Goal: Information Seeking & Learning: Learn about a topic

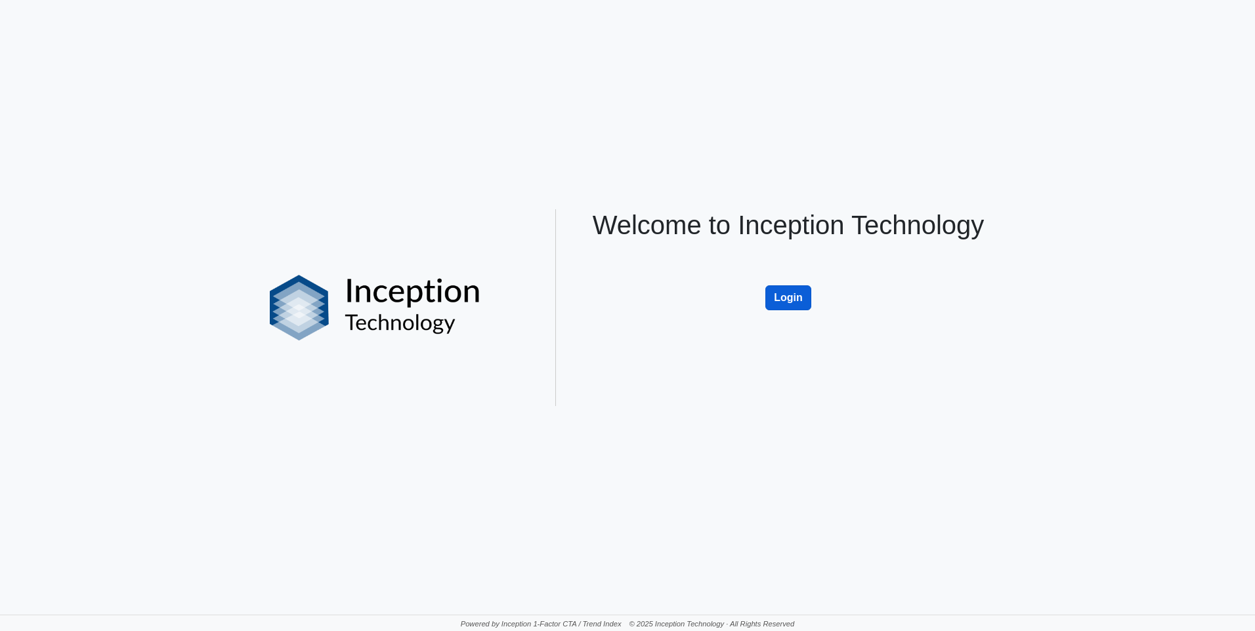
click at [780, 299] on button "Login" at bounding box center [788, 298] width 46 height 25
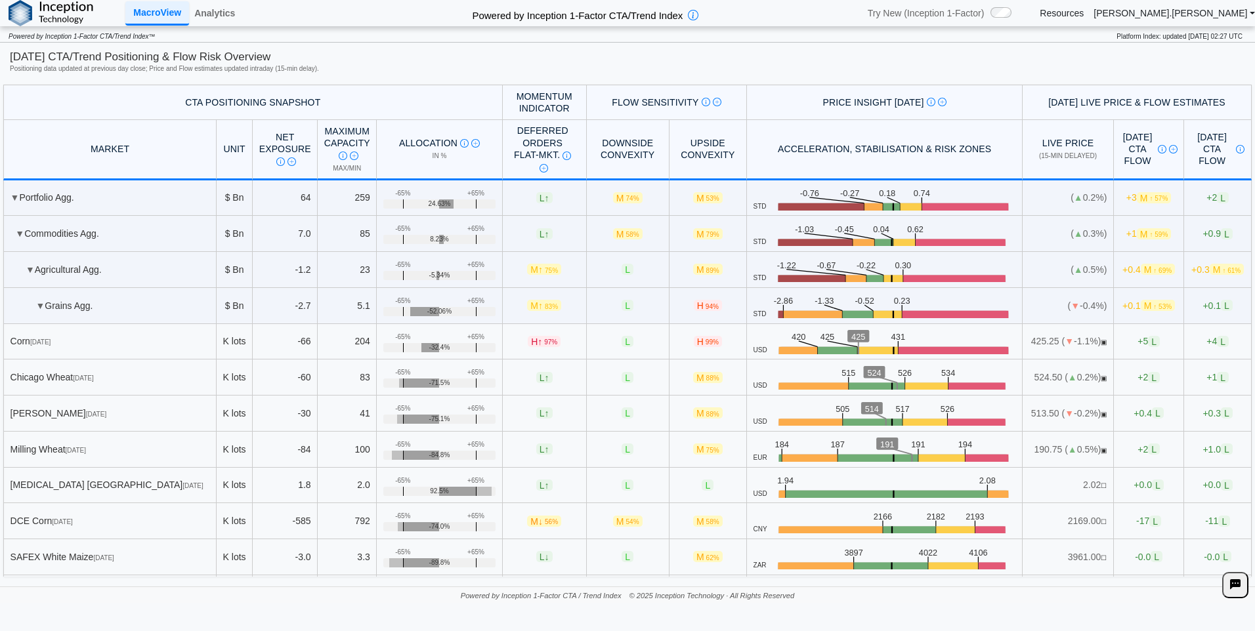
scroll to position [197, 0]
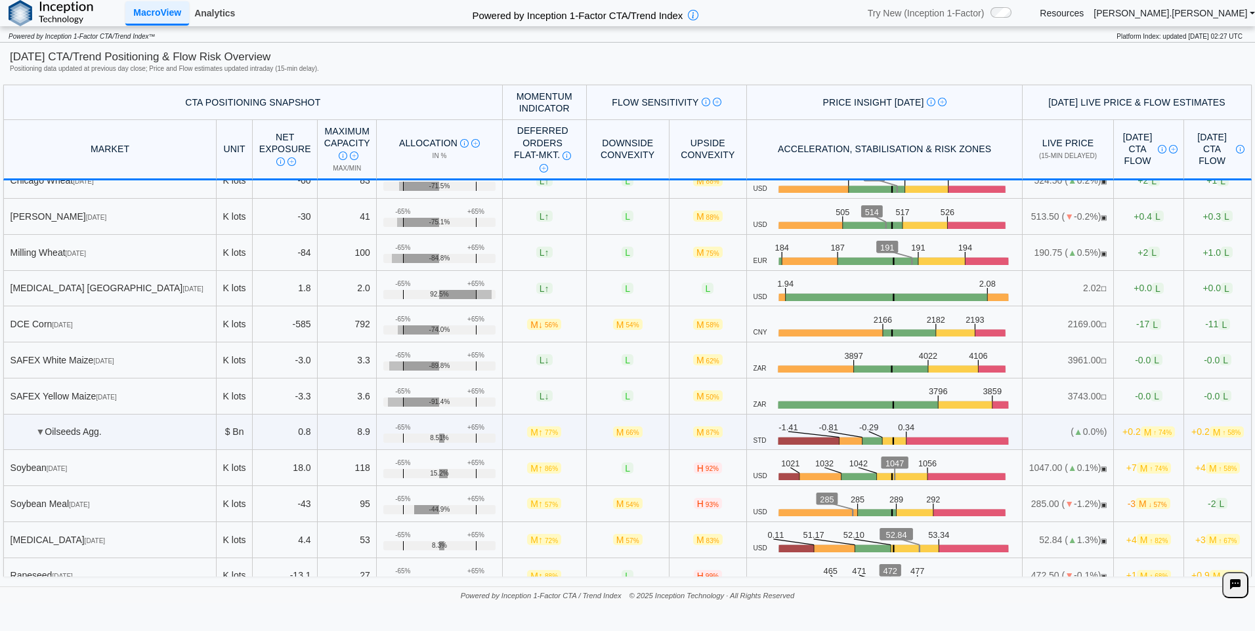
click at [208, 12] on link "Analytics" at bounding box center [214, 13] width 51 height 22
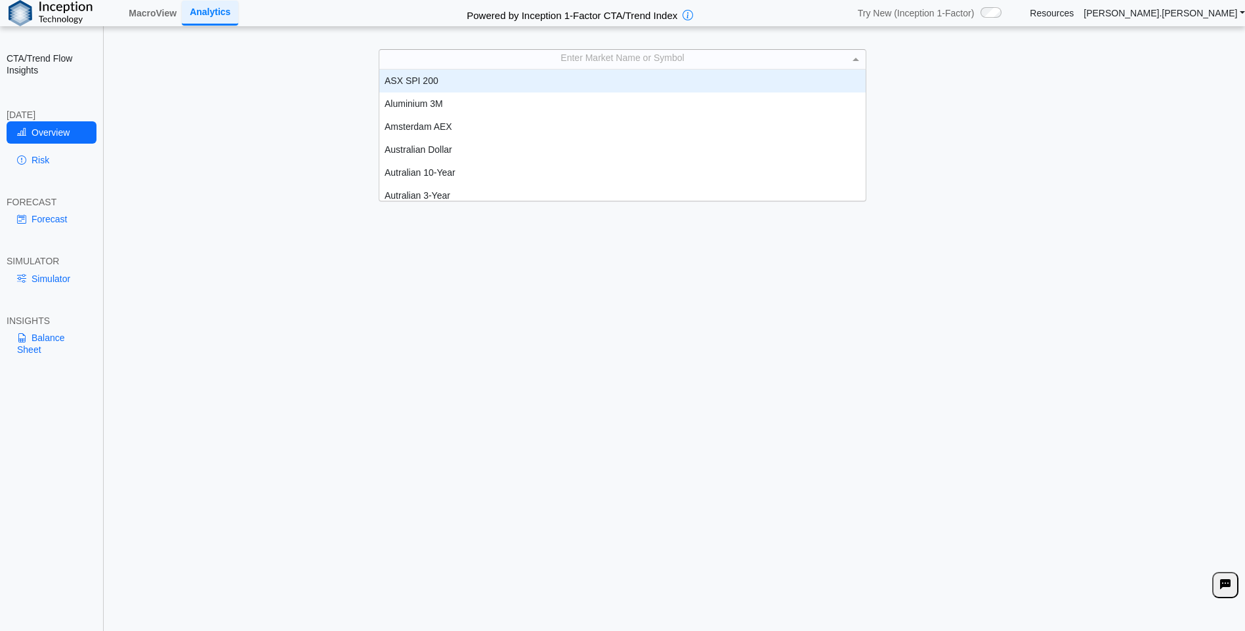
click at [595, 58] on div "Enter Market Name or Symbol" at bounding box center [622, 59] width 486 height 19
type input "***"
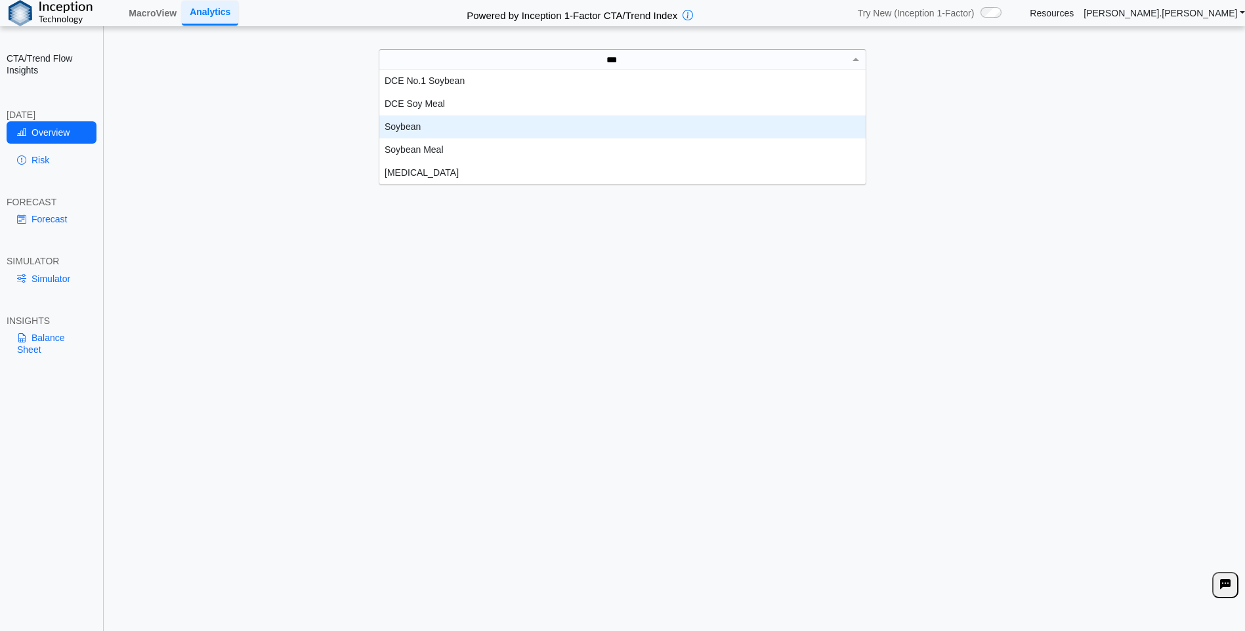
click at [423, 125] on div "Soybean" at bounding box center [622, 127] width 486 height 23
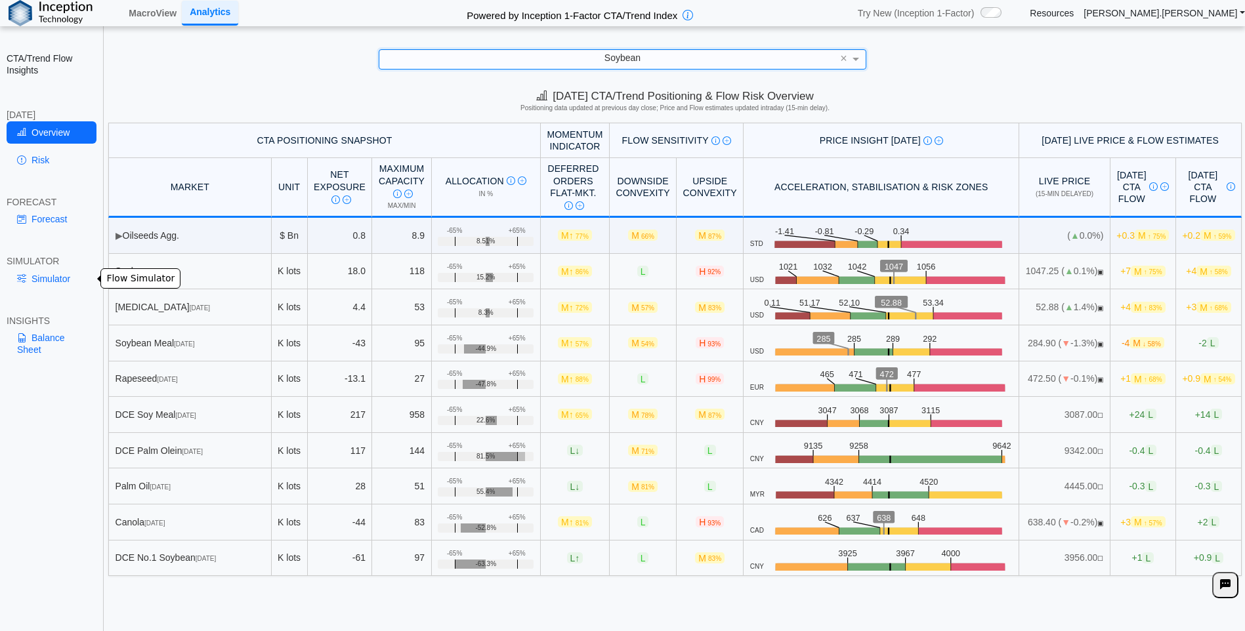
click at [41, 277] on link "Simulator" at bounding box center [52, 279] width 90 height 22
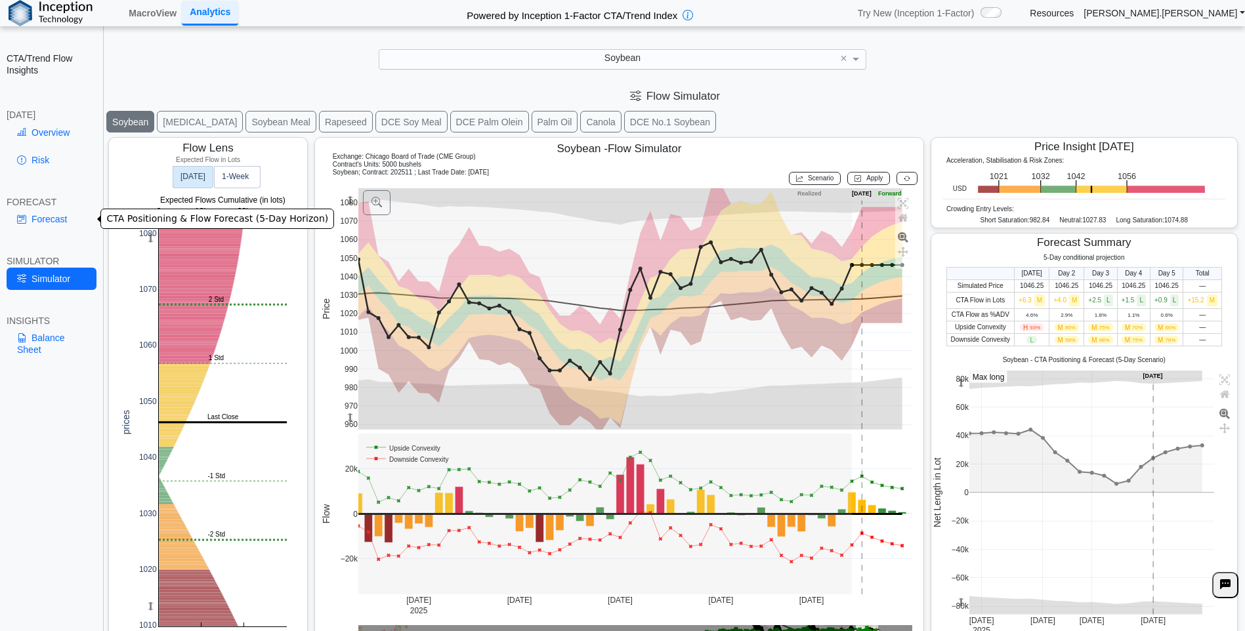
click at [56, 221] on link "Forecast" at bounding box center [52, 219] width 90 height 22
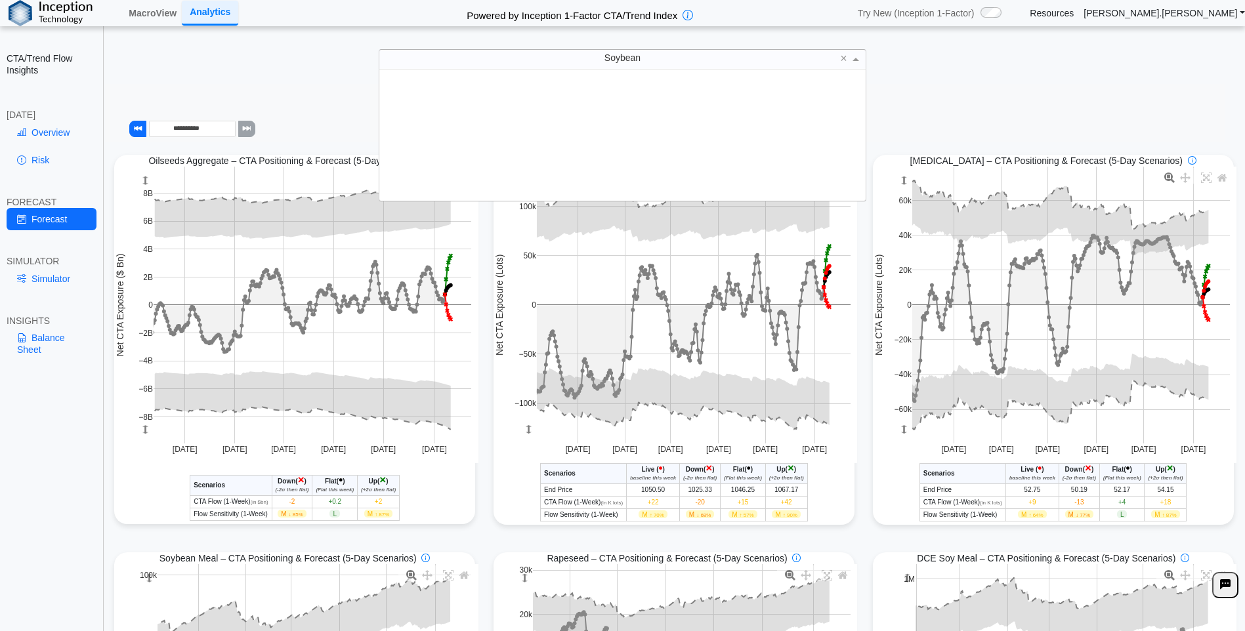
click at [859, 60] on span at bounding box center [856, 59] width 7 height 3
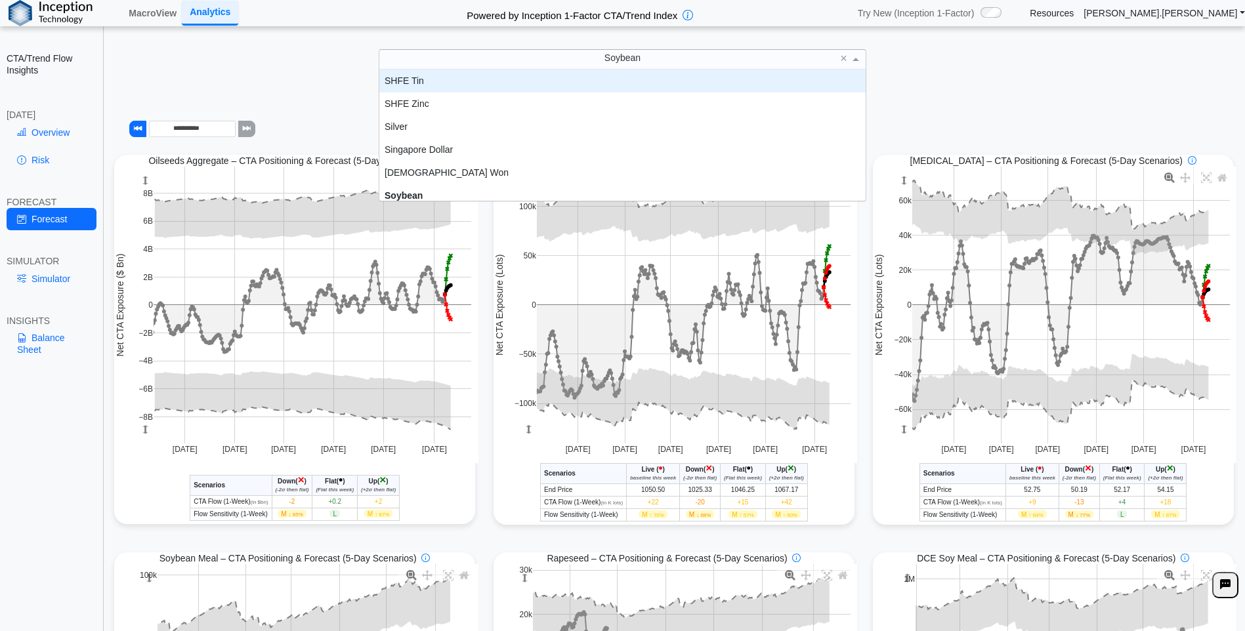
scroll to position [2350, 0]
click at [672, 63] on div "Soybean" at bounding box center [622, 59] width 486 height 19
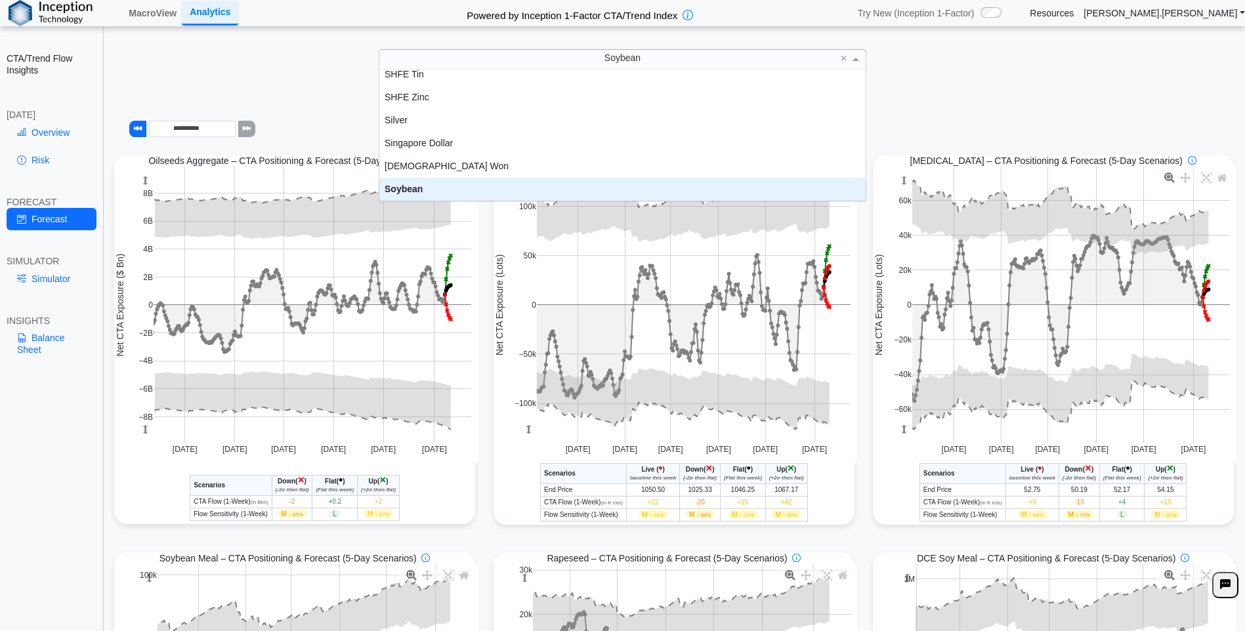
click at [667, 54] on div "Soybean" at bounding box center [622, 59] width 486 height 19
click at [447, 184] on div "Soybean" at bounding box center [622, 189] width 486 height 23
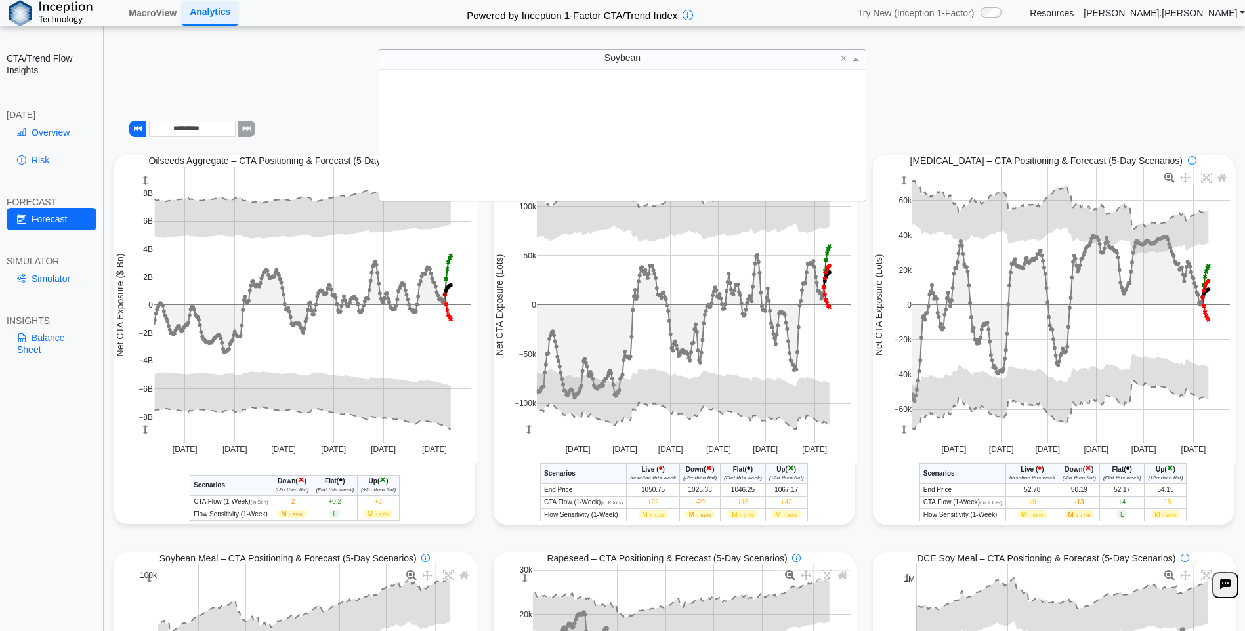
scroll to position [121, 477]
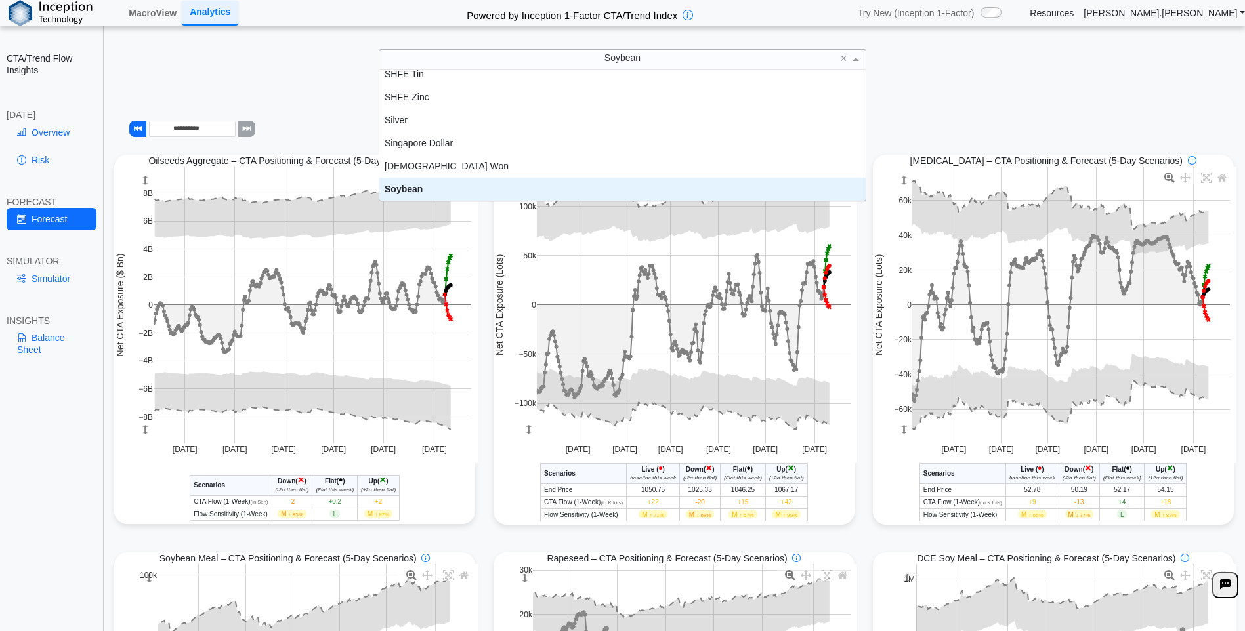
click at [658, 55] on div "Soybean" at bounding box center [622, 59] width 486 height 19
click at [656, 59] on div "Soybean" at bounding box center [622, 59] width 486 height 19
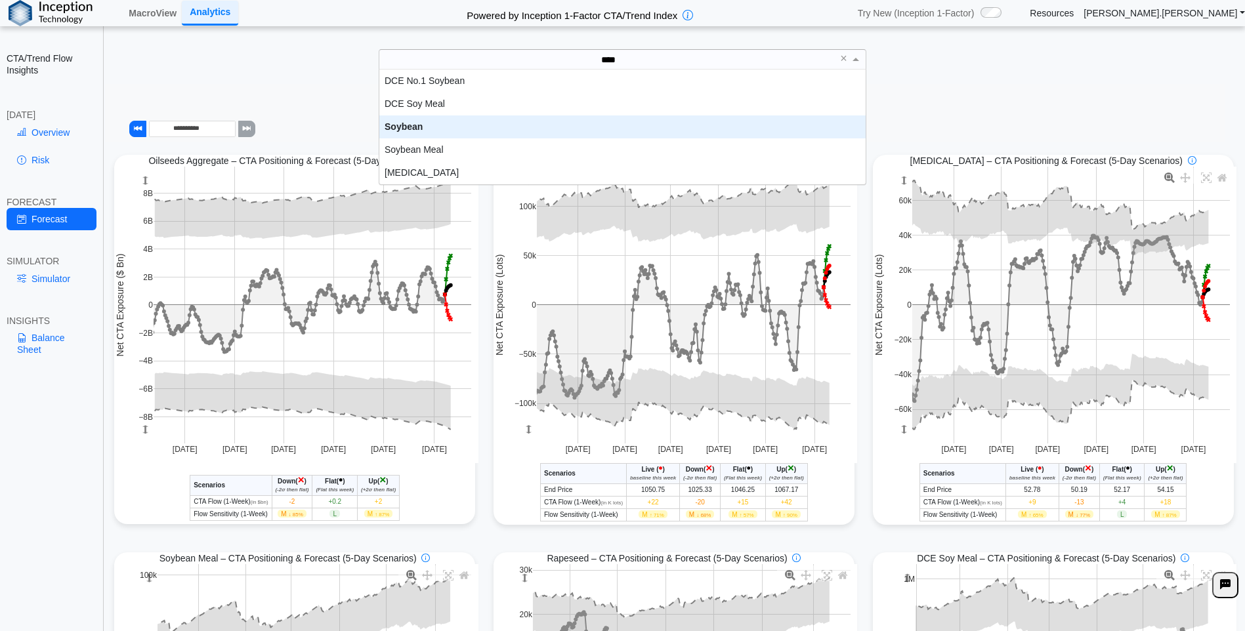
scroll to position [82, 477]
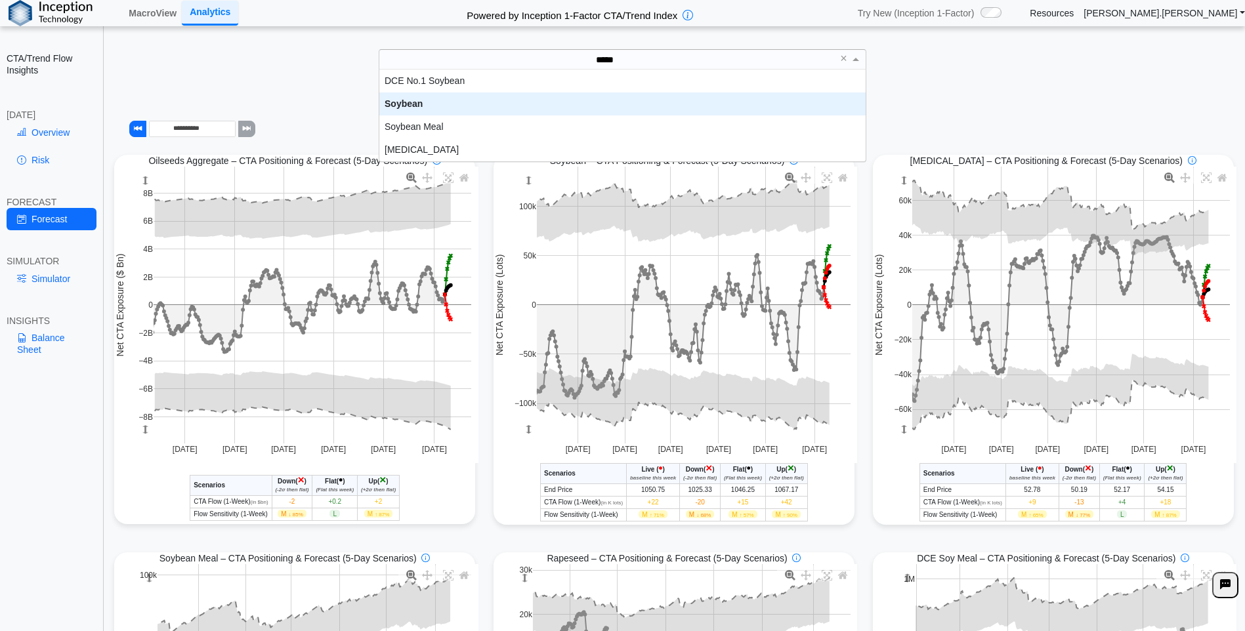
type input "******"
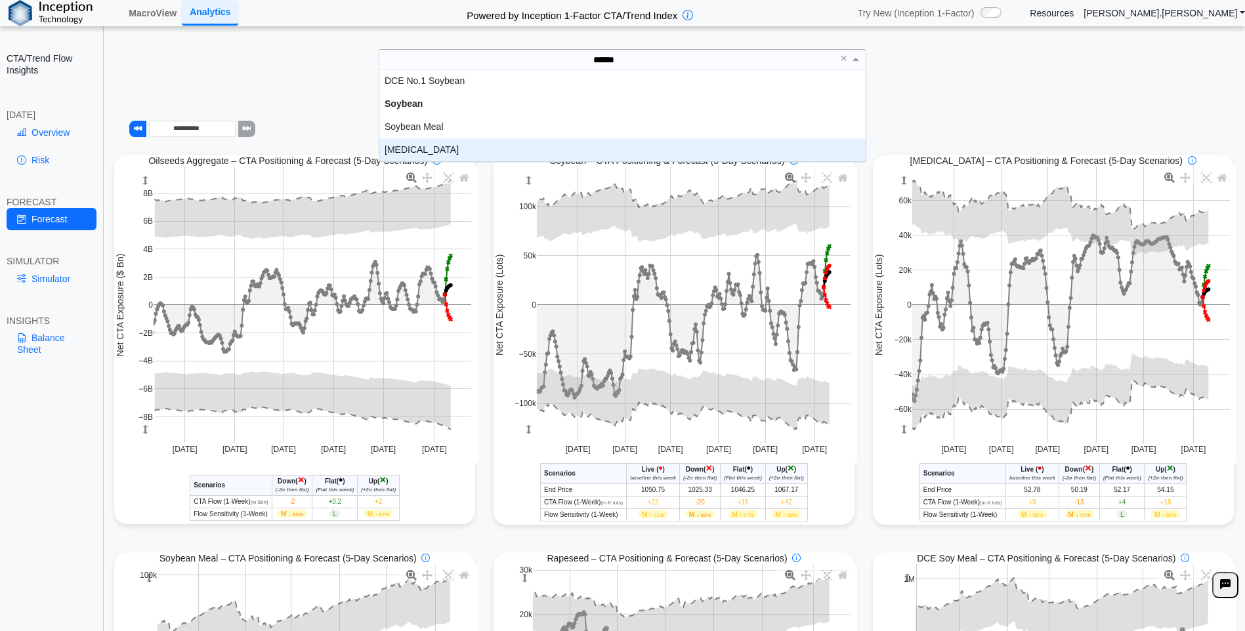
click at [437, 152] on div "[MEDICAL_DATA]" at bounding box center [622, 149] width 486 height 23
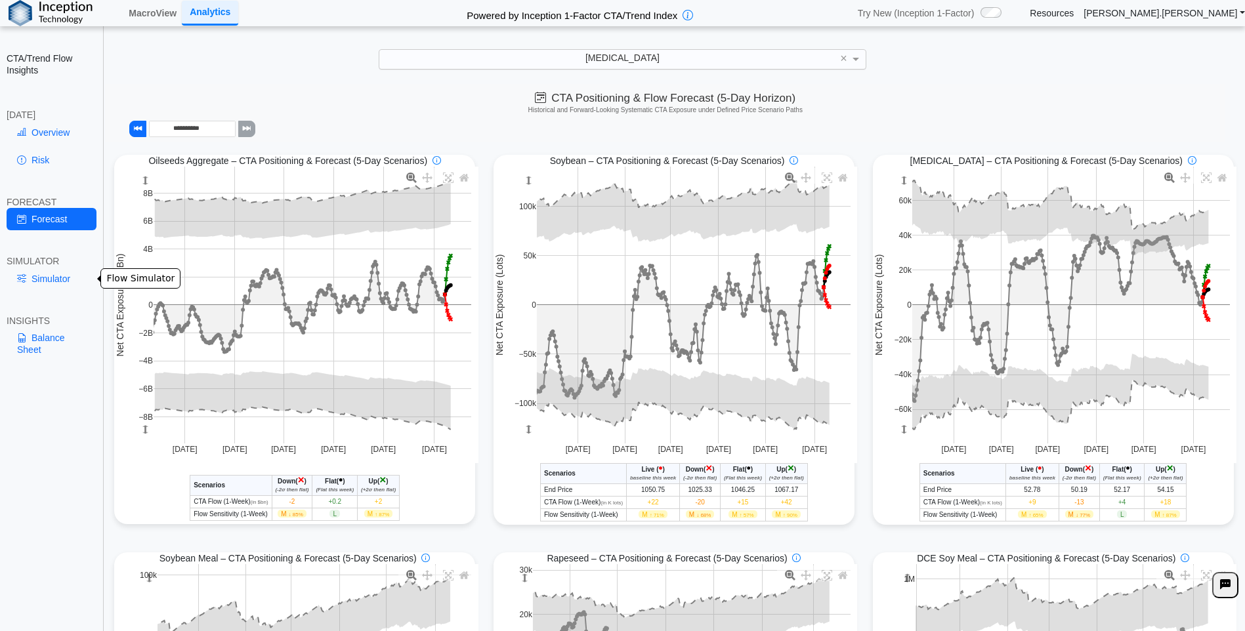
click at [45, 278] on link "Simulator" at bounding box center [52, 279] width 90 height 22
